Goal: Information Seeking & Learning: Learn about a topic

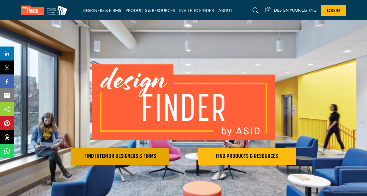
click at [160, 158] on h2 "FIND INTERIOR DESIGNERS & FIRMS" at bounding box center [120, 156] width 94 height 7
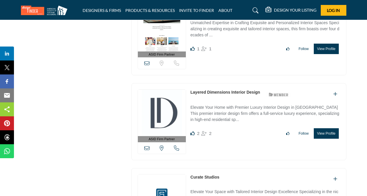
scroll to position [872, 0]
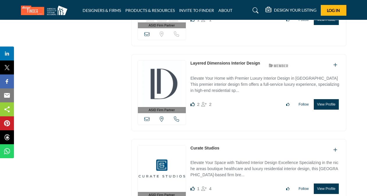
click at [196, 146] on link "Curate Studios" at bounding box center [204, 148] width 29 height 5
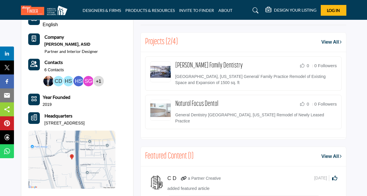
scroll to position [262, 0]
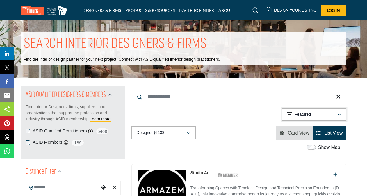
click at [296, 117] on p "Featured" at bounding box center [302, 115] width 16 height 6
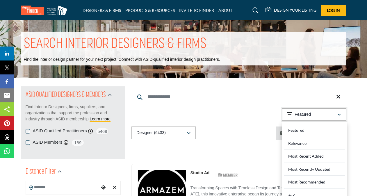
click at [296, 117] on p "Featured" at bounding box center [302, 115] width 16 height 6
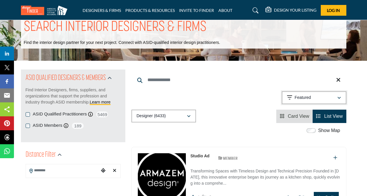
scroll to position [29, 0]
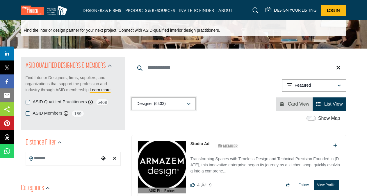
click at [180, 100] on button "Designer (6433)" at bounding box center [163, 103] width 65 height 13
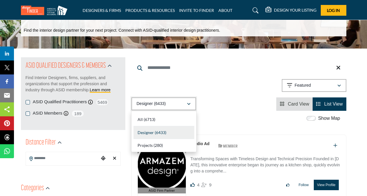
click at [180, 100] on button "Designer (6433)" at bounding box center [163, 103] width 65 height 13
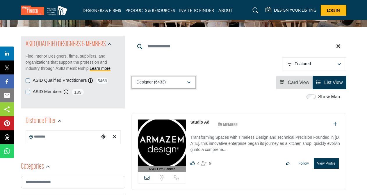
scroll to position [58, 0]
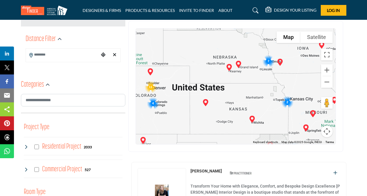
scroll to position [145, 0]
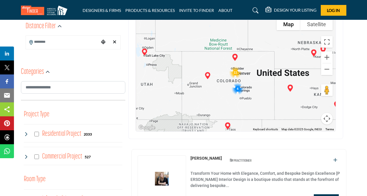
drag, startPoint x: 194, startPoint y: 106, endPoint x: 280, endPoint y: 104, distance: 86.1
click at [280, 104] on div at bounding box center [236, 74] width 200 height 116
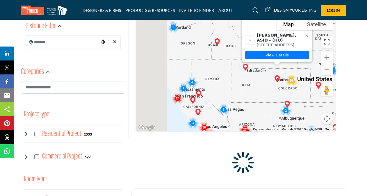
drag, startPoint x: 201, startPoint y: 109, endPoint x: 238, endPoint y: 96, distance: 38.8
click at [238, 96] on div "Stefanie Keel, ASID - (HQ) 40 Summit Loop, No 1B, 81623-8789, USA View Details" at bounding box center [236, 74] width 200 height 116
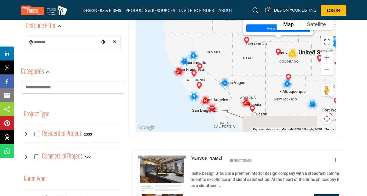
drag, startPoint x: 215, startPoint y: 114, endPoint x: 215, endPoint y: 77, distance: 36.9
click at [215, 77] on div "Stefanie Keel, ASID - (HQ) 40 Summit Loop, No 1B, 81623-8789, USA View Details" at bounding box center [236, 74] width 200 height 116
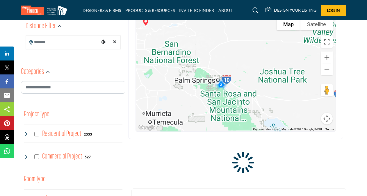
click at [220, 87] on div "Stefanie Keel, ASID - (HQ) 40 Summit Loop, No 1B, 81623-8789, USA View Details" at bounding box center [236, 74] width 200 height 116
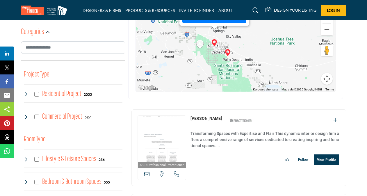
scroll to position [116, 0]
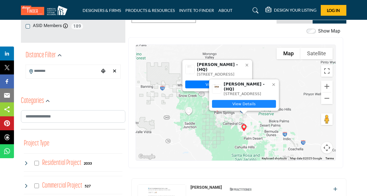
click at [235, 106] on link "View Details" at bounding box center [244, 104] width 64 height 8
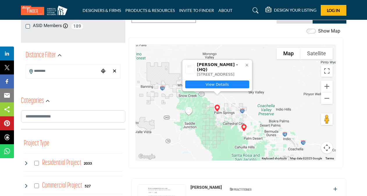
click at [198, 81] on link "View Details" at bounding box center [217, 85] width 64 height 8
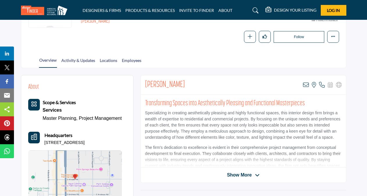
scroll to position [116, 0]
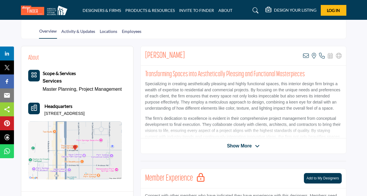
click at [247, 145] on span "Show More" at bounding box center [239, 145] width 25 height 7
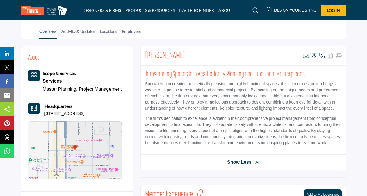
click at [45, 88] on link "Master Planning," at bounding box center [60, 89] width 35 height 5
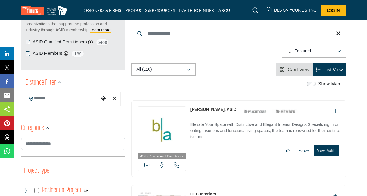
scroll to position [87, 0]
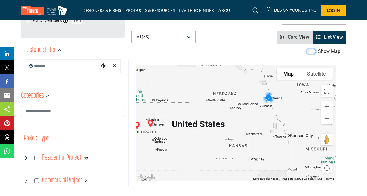
scroll to position [145, 0]
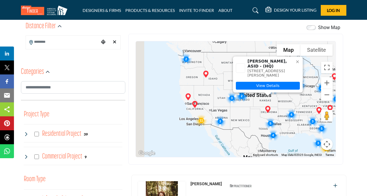
drag, startPoint x: 178, startPoint y: 130, endPoint x: 274, endPoint y: 103, distance: 99.2
click at [274, 103] on div "Garry Sandlin, ASID - (HQ) 7308 Rumsey Rd, 73132-5331, USA View Details" at bounding box center [236, 99] width 200 height 116
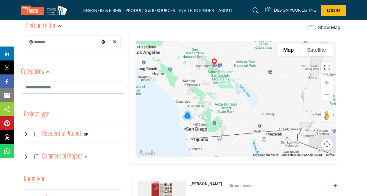
drag, startPoint x: 250, startPoint y: 84, endPoint x: 240, endPoint y: 125, distance: 42.2
click at [240, 125] on div "Garry Sandlin, ASID - (HQ) 7308 Rumsey Rd, 73132-5331, USA View Details" at bounding box center [236, 99] width 200 height 116
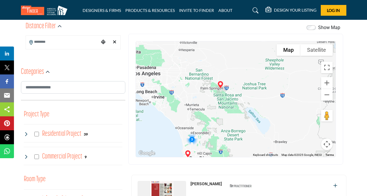
drag, startPoint x: 241, startPoint y: 81, endPoint x: 249, endPoint y: 108, distance: 28.4
click at [249, 108] on div "Garry Sandlin, ASID - (HQ) 7308 Rumsey Rd, 73132-5331, USA View Details" at bounding box center [236, 99] width 200 height 116
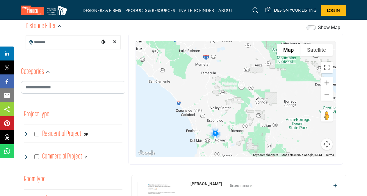
drag, startPoint x: 222, startPoint y: 125, endPoint x: 290, endPoint y: 74, distance: 84.1
click at [290, 74] on div "Garry Sandlin, ASID - (HQ) 7308 Rumsey Rd, 73132-5331, USA View Details" at bounding box center [236, 99] width 200 height 116
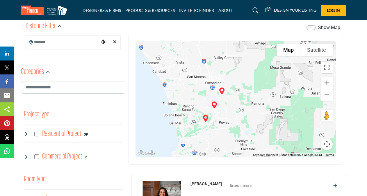
drag, startPoint x: 199, startPoint y: 134, endPoint x: 231, endPoint y: 109, distance: 40.2
click at [231, 109] on div "Garry Sandlin, ASID - (HQ) 7308 Rumsey Rd, 73132-5331, USA View Details" at bounding box center [236, 99] width 200 height 116
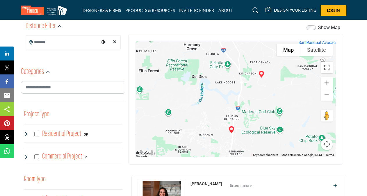
drag, startPoint x: 219, startPoint y: 92, endPoint x: 251, endPoint y: 150, distance: 66.5
click at [251, 150] on div "Garry Sandlin, ASID - (HQ) 7308 Rumsey Rd, 73132-5331, USA View Details" at bounding box center [236, 99] width 200 height 116
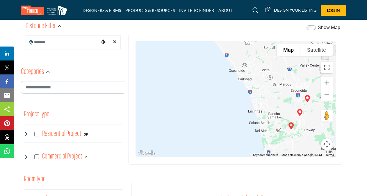
drag, startPoint x: 247, startPoint y: 91, endPoint x: 271, endPoint y: 106, distance: 28.8
click at [271, 106] on div "Garry Sandlin, ASID - (HQ) 7308 Rumsey Rd, 73132-5331, USA View Details" at bounding box center [236, 99] width 200 height 116
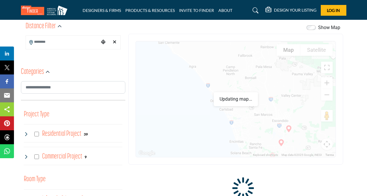
drag, startPoint x: 267, startPoint y: 93, endPoint x: 248, endPoint y: 125, distance: 37.3
click at [248, 125] on div "Garry Sandlin, ASID - (HQ) 7308 Rumsey Rd, 73132-5331, USA View Details" at bounding box center [236, 99] width 200 height 116
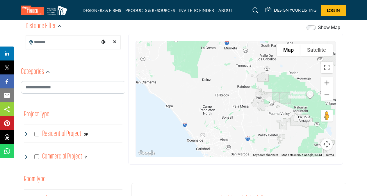
drag, startPoint x: 260, startPoint y: 89, endPoint x: 238, endPoint y: 127, distance: 43.6
click at [238, 127] on div "Garry Sandlin, ASID - (HQ) 7308 Rumsey Rd, 73132-5331, USA View Details" at bounding box center [236, 99] width 200 height 116
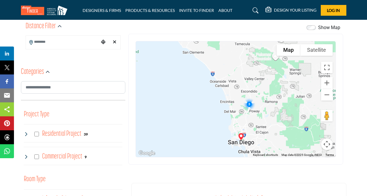
drag, startPoint x: 238, startPoint y: 127, endPoint x: 231, endPoint y: 65, distance: 62.6
click at [231, 65] on div "Garry Sandlin, ASID - (HQ) 7308 Rumsey Rd, 73132-5331, USA View Details" at bounding box center [236, 99] width 200 height 116
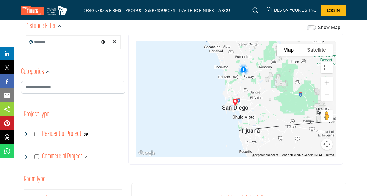
drag, startPoint x: 278, startPoint y: 120, endPoint x: 281, endPoint y: 96, distance: 24.3
click at [281, 96] on div "Garry Sandlin, ASID - (HQ) 7308 Rumsey Rd, 73132-5331, USA View Details" at bounding box center [236, 99] width 200 height 116
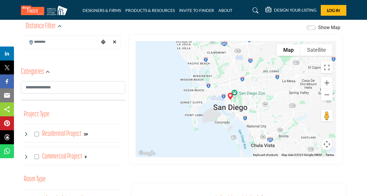
drag, startPoint x: 217, startPoint y: 113, endPoint x: 251, endPoint y: 102, distance: 36.0
click at [251, 102] on div "Garry Sandlin, ASID - (HQ) 7308 Rumsey Rd, 73132-5331, USA View Details" at bounding box center [236, 99] width 200 height 116
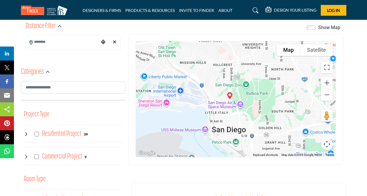
drag, startPoint x: 229, startPoint y: 94, endPoint x: 241, endPoint y: 122, distance: 29.6
click at [241, 122] on div "Garry Sandlin, ASID - (HQ) 7308 Rumsey Rd, 73132-5331, USA View Details" at bounding box center [236, 99] width 200 height 116
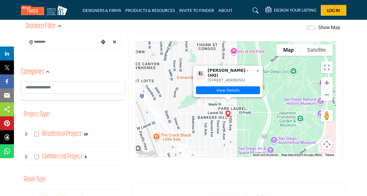
click at [229, 115] on img "Beverly Feldman (HQ)" at bounding box center [228, 114] width 12 height 12
click at [224, 90] on link "View Details" at bounding box center [228, 90] width 64 height 8
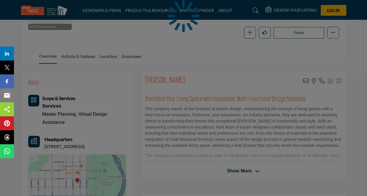
scroll to position [116, 0]
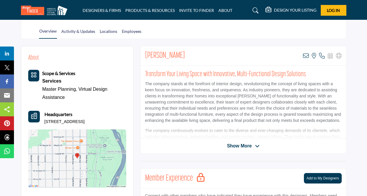
click at [259, 141] on div "[PERSON_NAME] View email address of this listing View the location of this list…" at bounding box center [243, 100] width 206 height 108
click at [250, 143] on span "Show More" at bounding box center [239, 145] width 25 height 7
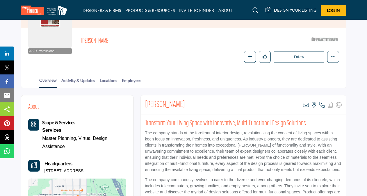
scroll to position [58, 0]
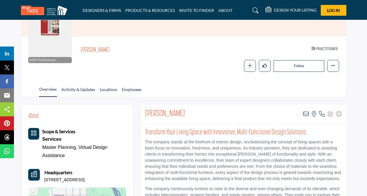
drag, startPoint x: 70, startPoint y: 87, endPoint x: 78, endPoint y: 84, distance: 9.0
click at [70, 87] on link "Activity & Updates" at bounding box center [78, 91] width 34 height 10
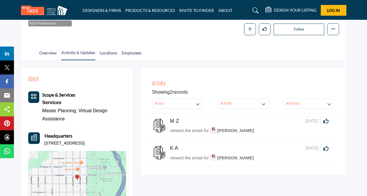
scroll to position [87, 0]
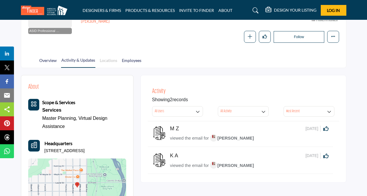
click at [102, 63] on link "Locations" at bounding box center [108, 62] width 18 height 10
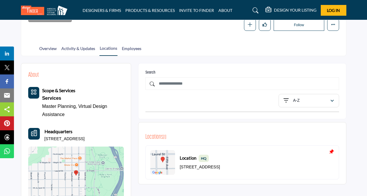
scroll to position [87, 0]
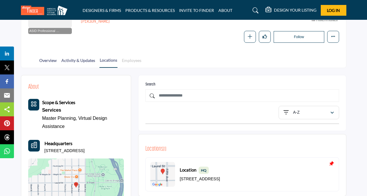
click at [138, 63] on link "Employees" at bounding box center [132, 62] width 20 height 10
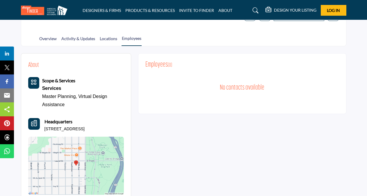
scroll to position [58, 0]
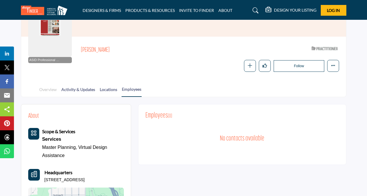
click at [50, 87] on link "Overview" at bounding box center [48, 91] width 18 height 10
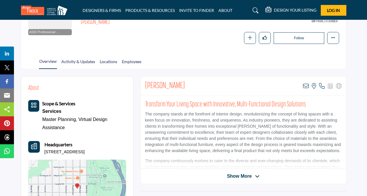
scroll to position [87, 0]
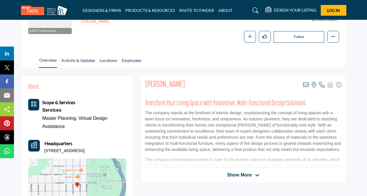
drag, startPoint x: 142, startPoint y: 83, endPoint x: 192, endPoint y: 82, distance: 50.6
click at [192, 82] on div "Beverly Feldman View email address of this listing View the location of this li…" at bounding box center [243, 84] width 205 height 19
drag, startPoint x: 192, startPoint y: 82, endPoint x: 176, endPoint y: 85, distance: 17.3
copy h2 "[PERSON_NAME]"
click at [116, 62] on link "Locations" at bounding box center [108, 62] width 18 height 10
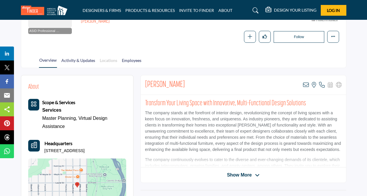
click at [110, 60] on link "Locations" at bounding box center [108, 62] width 18 height 10
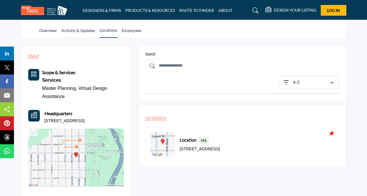
scroll to position [168, 0]
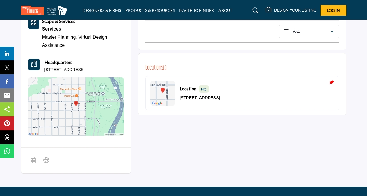
click at [166, 92] on img at bounding box center [162, 93] width 25 height 25
click at [104, 108] on img at bounding box center [76, 106] width 96 height 58
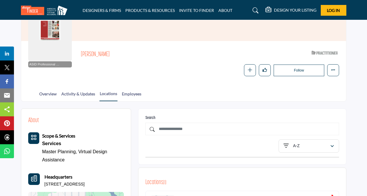
scroll to position [89, 0]
